Goal: Register for event/course

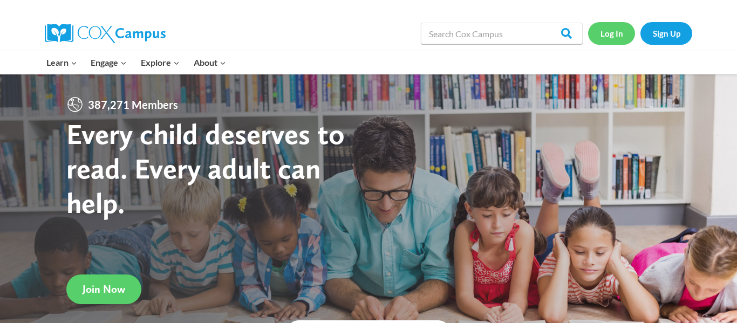
click at [610, 36] on link "Log In" at bounding box center [611, 33] width 47 height 22
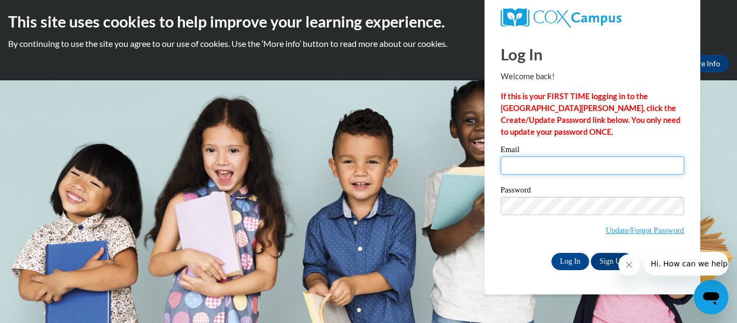
click at [514, 174] on input "Email" at bounding box center [592, 165] width 183 height 18
type input "ahopkins@tcjackets.net"
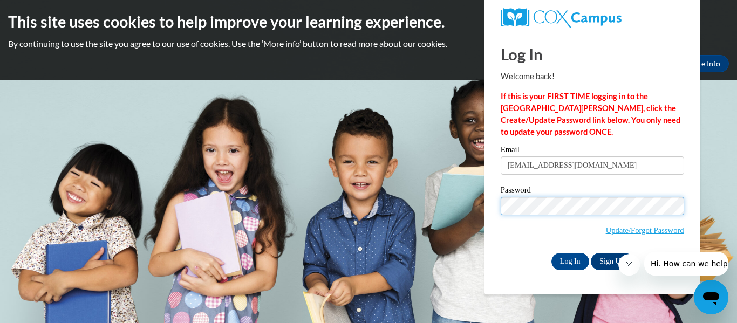
click at [551, 253] on input "Log In" at bounding box center [570, 261] width 38 height 17
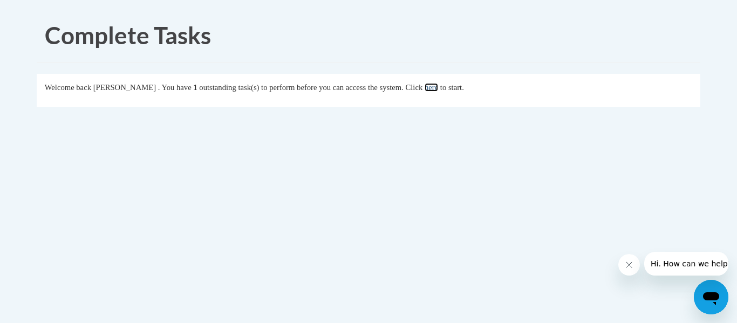
click at [438, 90] on link "here" at bounding box center [431, 87] width 13 height 9
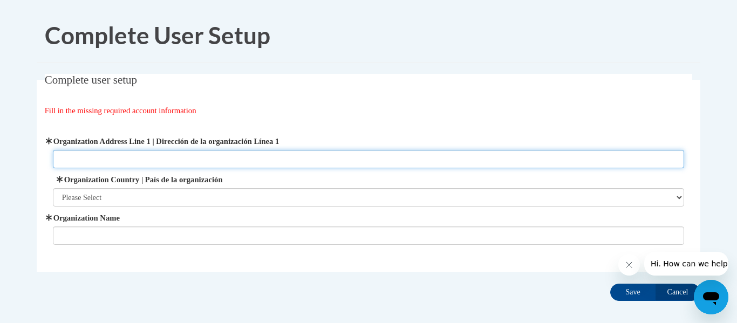
click at [101, 151] on input "Organization Address Line 1 | Dirección de la organización Línea 1" at bounding box center [369, 159] width 632 height 18
type input "[STREET_ADDRESS][PERSON_NAME]"
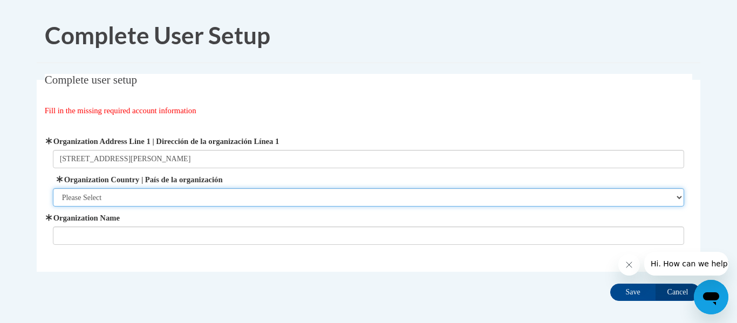
click at [106, 201] on select "Please Select [GEOGRAPHIC_DATA] | [GEOGRAPHIC_DATA] Outside of [GEOGRAPHIC_DATA…" at bounding box center [369, 197] width 632 height 18
select select "ad49bcad-a171-4b2e-b99c-48b446064914"
click at [53, 188] on select "Please Select [GEOGRAPHIC_DATA] | [GEOGRAPHIC_DATA] Outside of [GEOGRAPHIC_DATA…" at bounding box center [369, 197] width 632 height 18
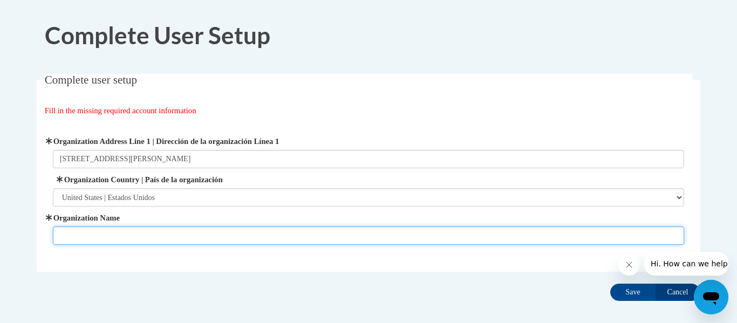
click at [87, 237] on input "Organization Name" at bounding box center [369, 236] width 632 height 18
type input "Hand In Hand"
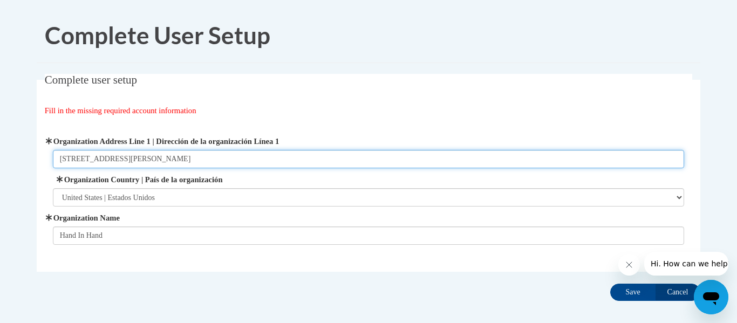
click at [204, 165] on input "[STREET_ADDRESS][PERSON_NAME]" at bounding box center [369, 159] width 632 height 18
type input "2"
type input "h"
type input "4687 US hwy 84 w, thomasville"
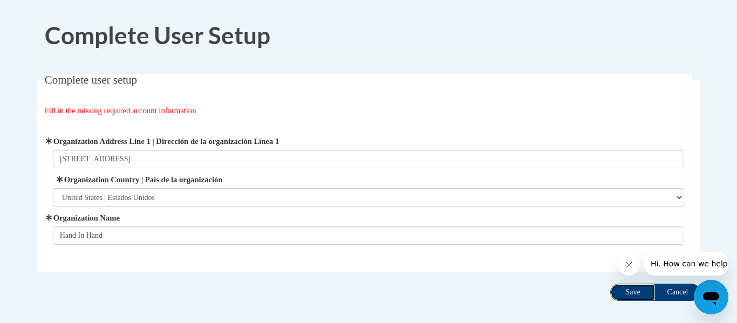
click at [624, 292] on input "Save" at bounding box center [632, 292] width 45 height 17
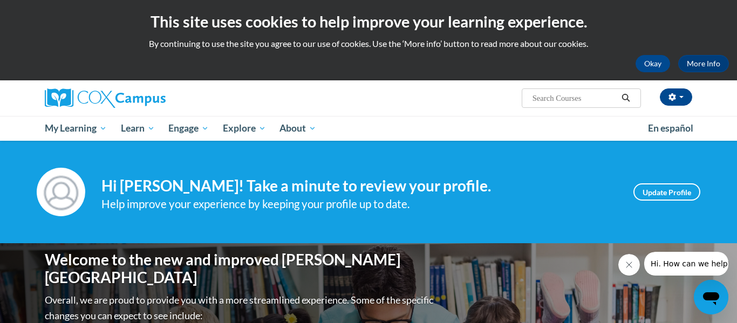
click at [535, 99] on input "Search..." at bounding box center [574, 98] width 86 height 13
click at [556, 103] on input "Search..." at bounding box center [574, 98] width 86 height 13
type input "reading fluency"
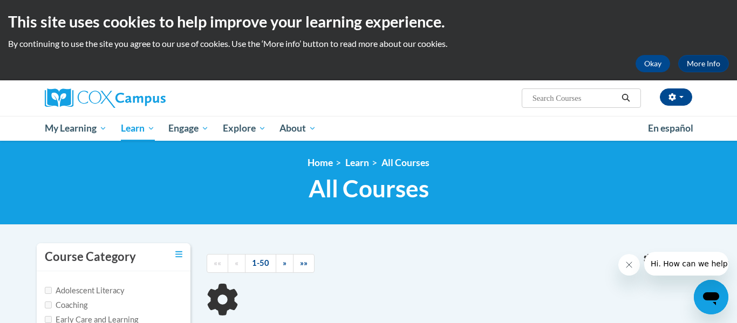
type input "reading fluency"
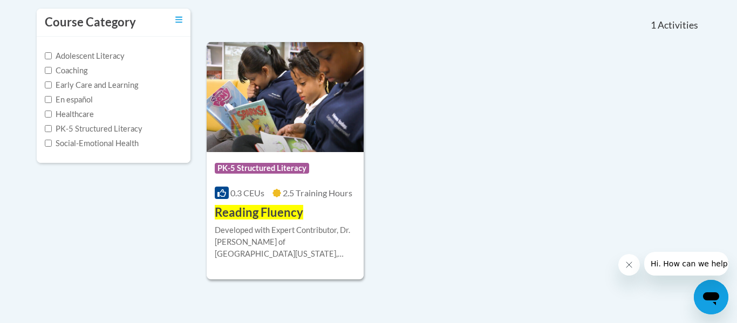
scroll to position [234, 0]
click at [265, 215] on span "Reading Fluency" at bounding box center [259, 213] width 88 height 15
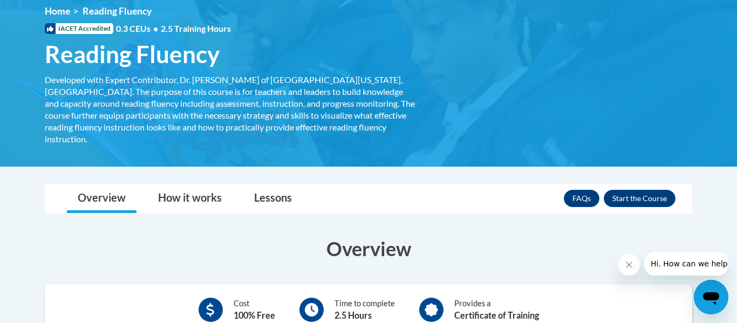
scroll to position [156, 0]
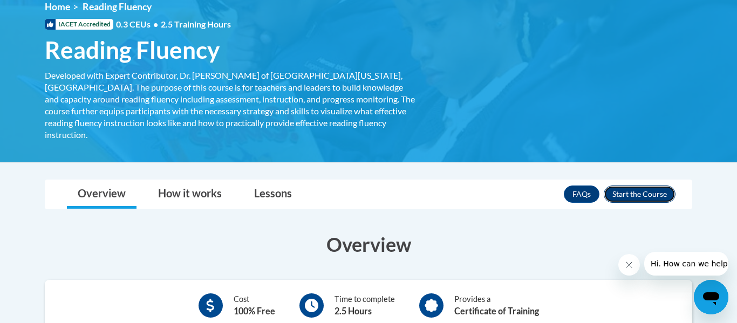
click at [641, 186] on button "Enroll" at bounding box center [640, 194] width 72 height 17
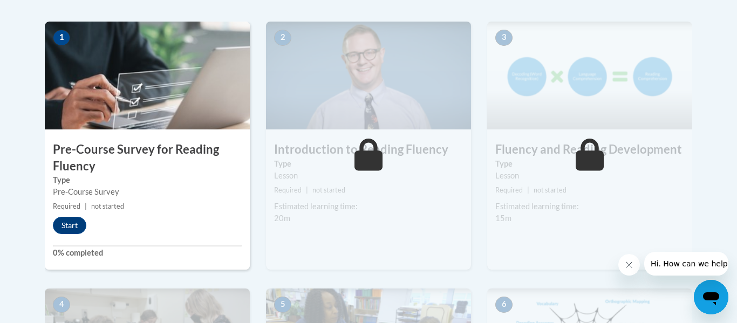
scroll to position [342, 0]
click at [73, 229] on button "Start" at bounding box center [69, 224] width 33 height 17
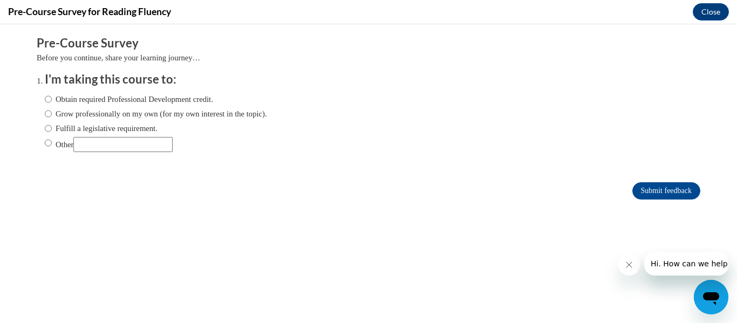
scroll to position [0, 0]
click at [50, 116] on input "Grow professionally on my own (for my own interest in the topic)." at bounding box center [48, 114] width 7 height 12
radio input "true"
click at [708, 20] on button "Close" at bounding box center [711, 11] width 36 height 17
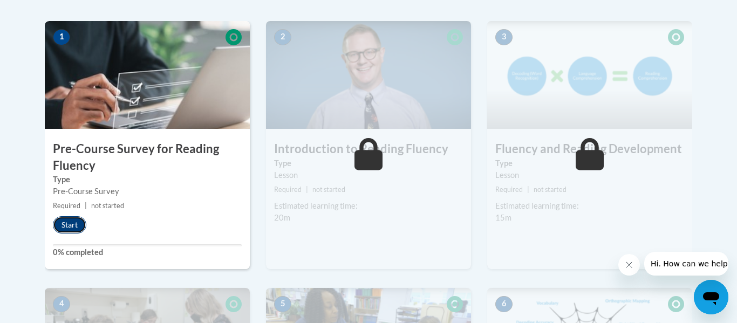
click at [75, 227] on button "Start" at bounding box center [69, 224] width 33 height 17
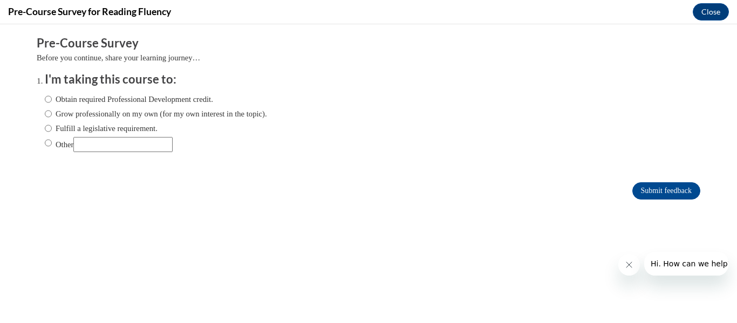
click at [51, 115] on input "Grow professionally on my own (for my own interest in the topic)." at bounding box center [48, 114] width 7 height 12
radio input "true"
click at [667, 196] on input "Submit feedback" at bounding box center [666, 190] width 68 height 17
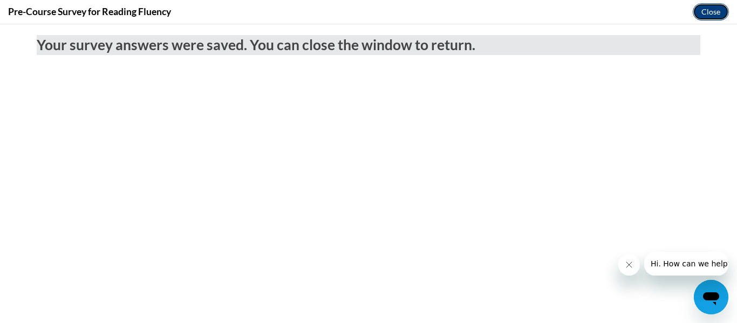
click at [705, 19] on button "Close" at bounding box center [711, 11] width 36 height 17
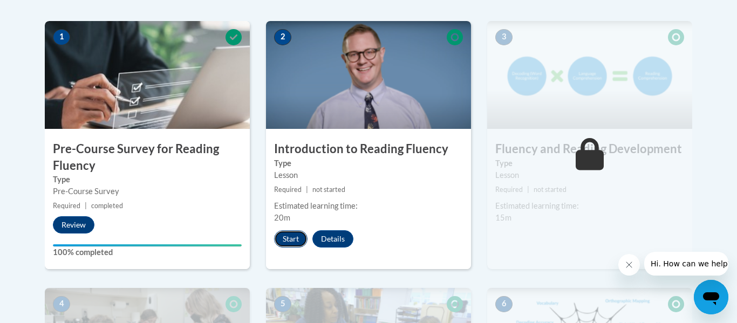
click at [291, 242] on button "Start" at bounding box center [290, 238] width 33 height 17
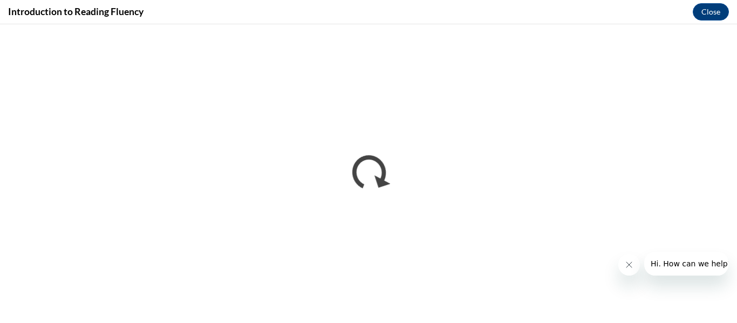
click at [623, 274] on button "Close message from company" at bounding box center [629, 265] width 22 height 22
